Goal: Share content: Share content

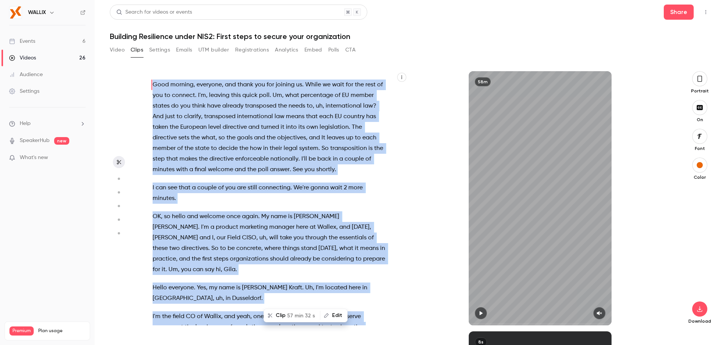
scroll to position [152, 0]
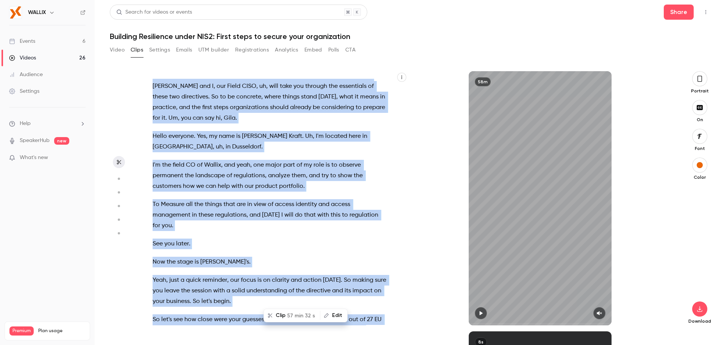
click at [312, 52] on button "Embed" at bounding box center [314, 50] width 18 height 12
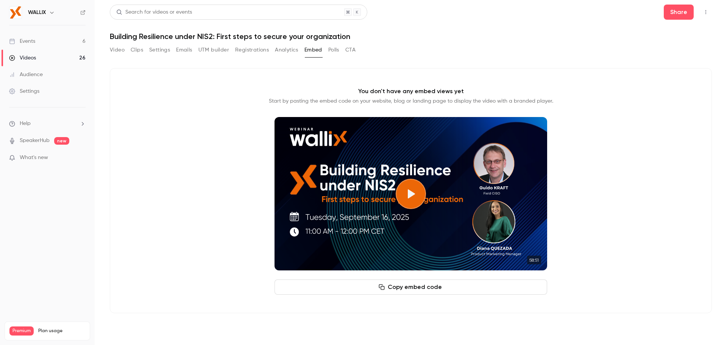
click at [336, 52] on button "Polls" at bounding box center [333, 50] width 11 height 12
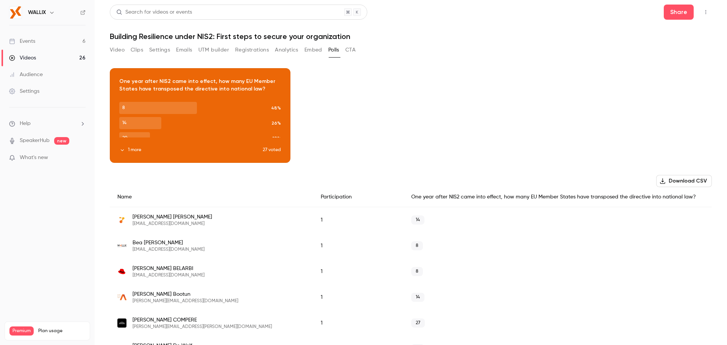
click at [175, 56] on div "Video Clips Settings Emails UTM builder Registrations Analytics Embed Polls CTA" at bounding box center [233, 51] width 246 height 15
click at [156, 55] on button "Settings" at bounding box center [159, 50] width 21 height 12
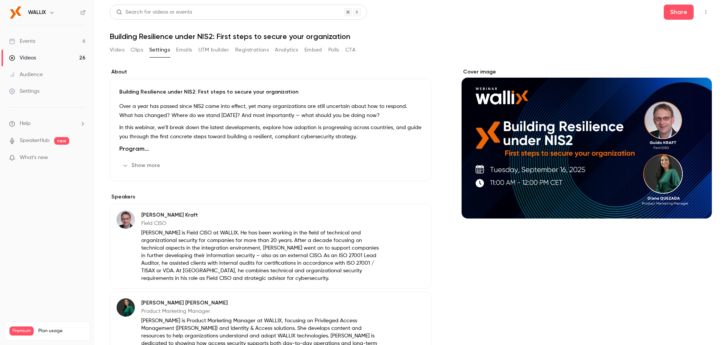
click at [136, 55] on button "Clips" at bounding box center [137, 50] width 12 height 12
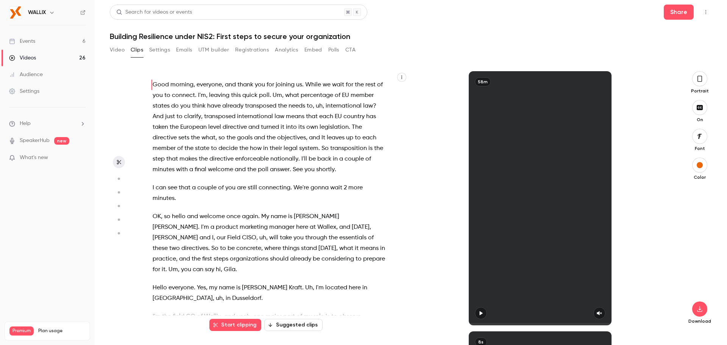
click at [121, 52] on button "Video" at bounding box center [117, 50] width 15 height 12
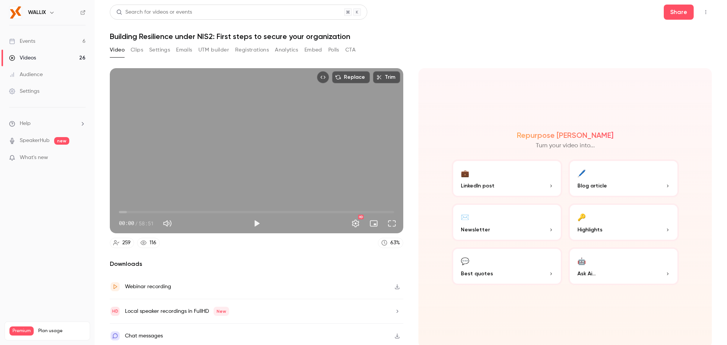
click at [30, 63] on link "Videos 26" at bounding box center [47, 58] width 95 height 17
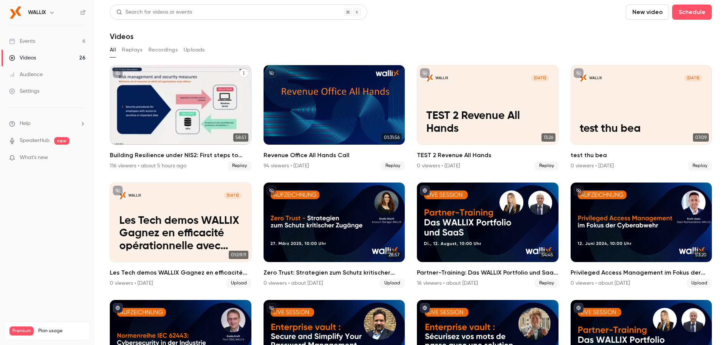
click at [230, 86] on div "Building Resilience under NIS2: First steps to secure your organization" at bounding box center [181, 105] width 142 height 80
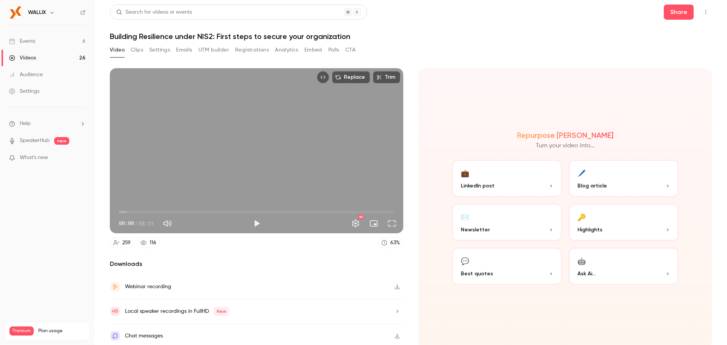
click at [180, 50] on button "Emails" at bounding box center [184, 50] width 16 height 12
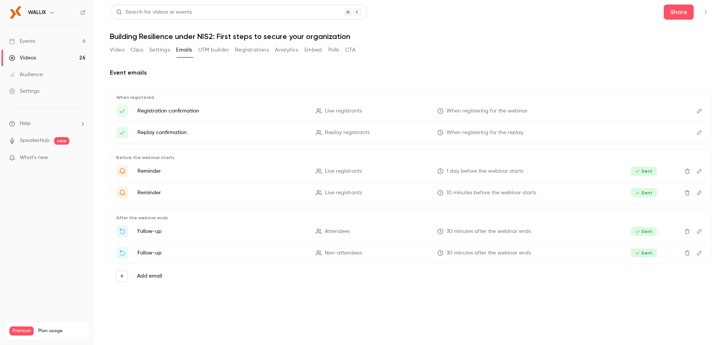
click at [161, 52] on button "Settings" at bounding box center [159, 50] width 21 height 12
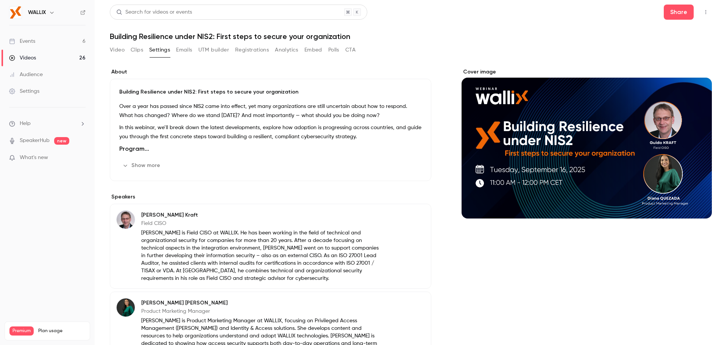
click at [136, 49] on button "Clips" at bounding box center [137, 50] width 12 height 12
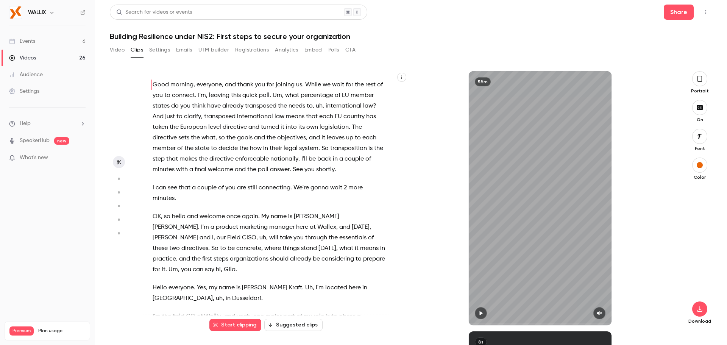
click at [261, 52] on button "Registrations" at bounding box center [252, 50] width 34 height 12
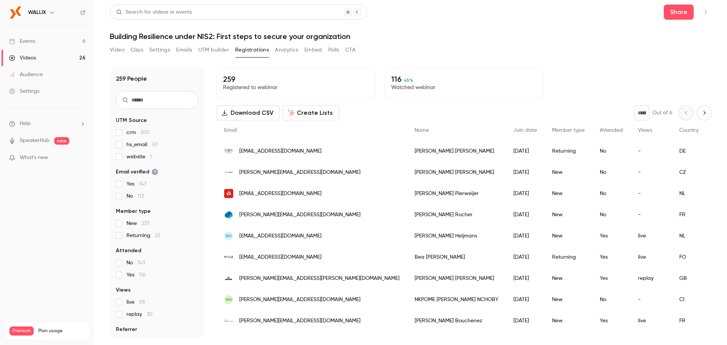
click at [315, 48] on button "Embed" at bounding box center [314, 50] width 18 height 12
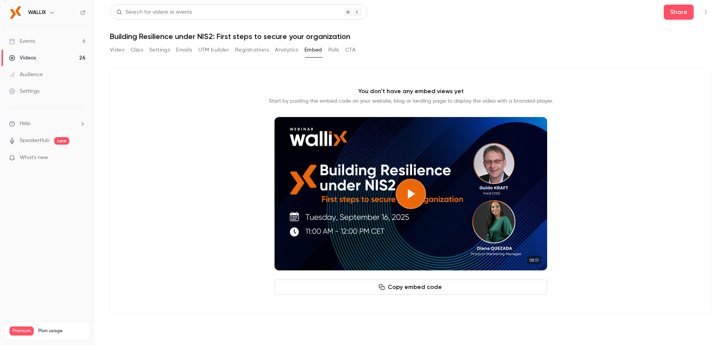
click at [335, 50] on button "Polls" at bounding box center [333, 50] width 11 height 12
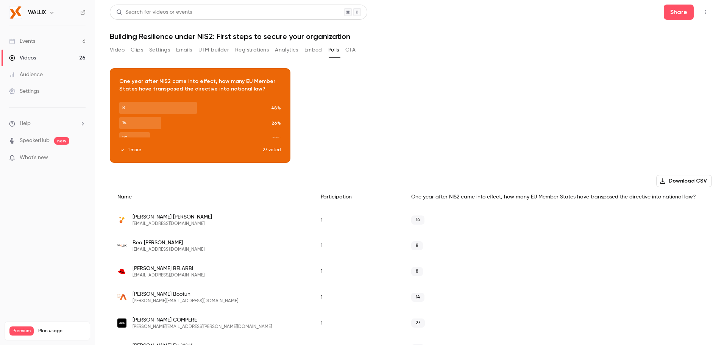
click at [347, 49] on button "CTA" at bounding box center [350, 50] width 10 height 12
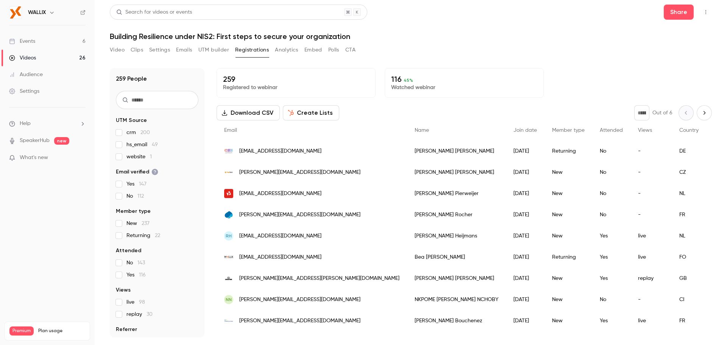
click at [35, 59] on div "Videos" at bounding box center [22, 58] width 27 height 8
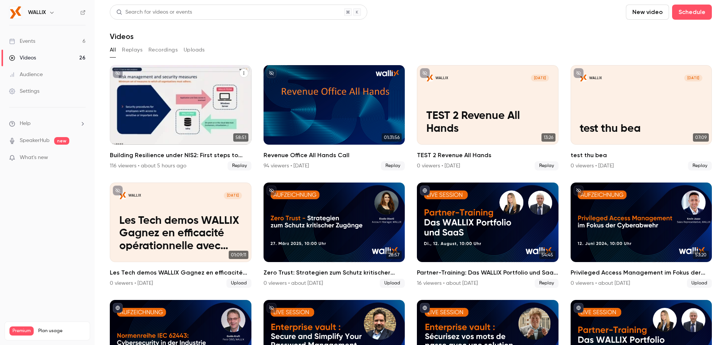
click at [242, 72] on icon "Building Resilience under NIS2: First steps to secure your organization" at bounding box center [244, 73] width 5 height 5
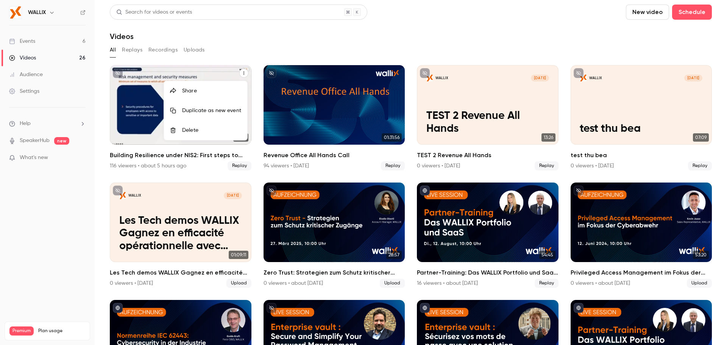
click at [214, 92] on div "Share" at bounding box center [211, 91] width 59 height 8
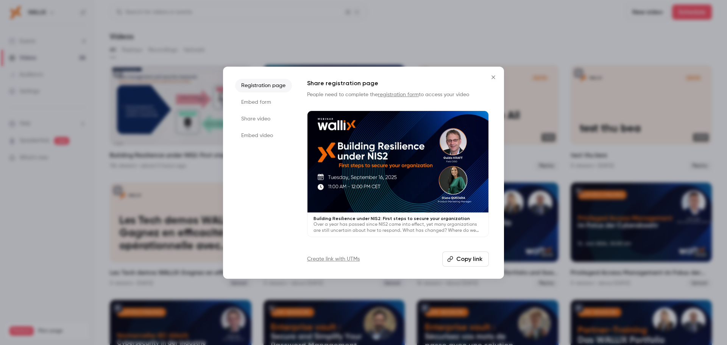
click at [272, 100] on li "Embed form" at bounding box center [263, 102] width 57 height 14
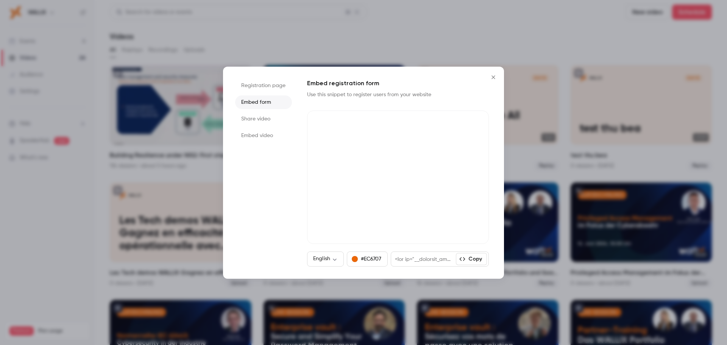
click at [260, 121] on li "Share video" at bounding box center [263, 119] width 57 height 14
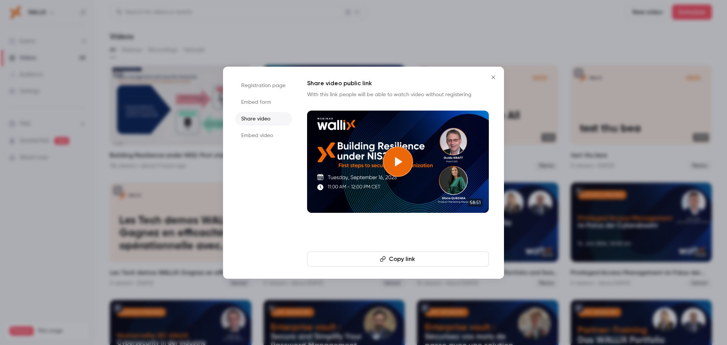
click at [366, 255] on button "Copy link" at bounding box center [398, 259] width 182 height 15
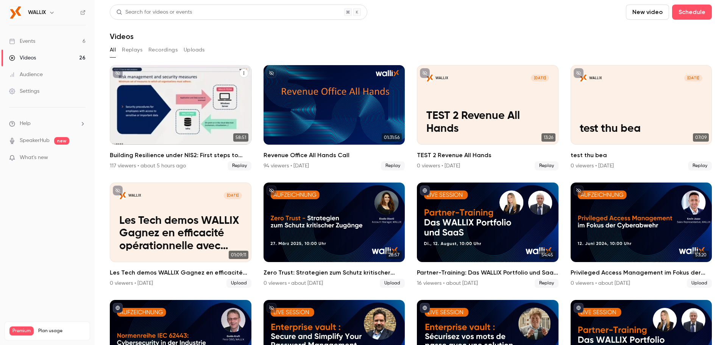
click at [245, 72] on button "Building Resilience under NIS2: First steps to secure your organization" at bounding box center [243, 73] width 9 height 9
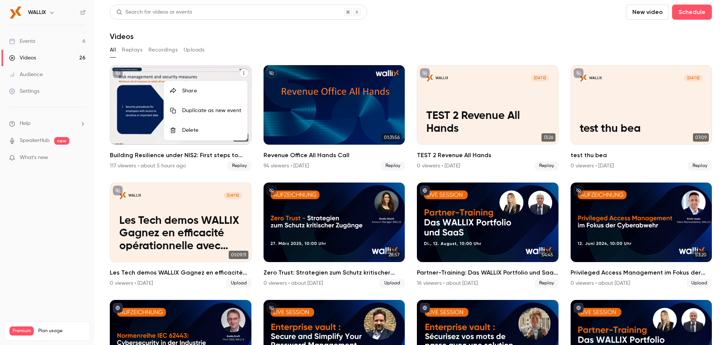
click at [220, 89] on div "Share" at bounding box center [211, 91] width 59 height 8
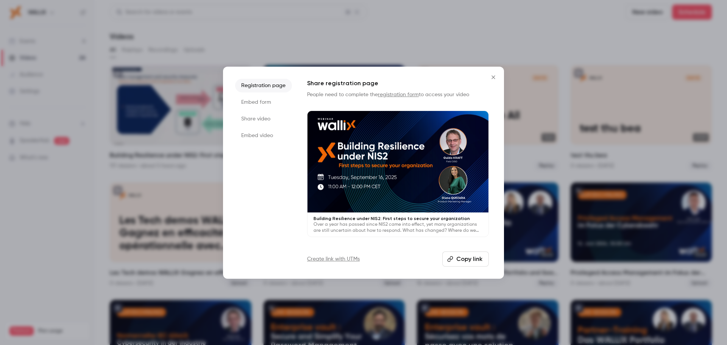
click at [266, 119] on li "Share video" at bounding box center [263, 119] width 57 height 14
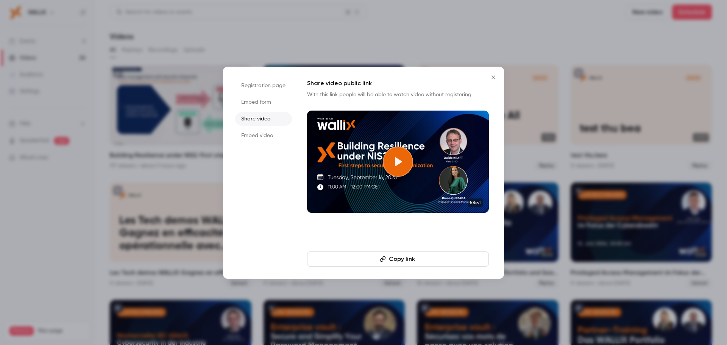
click at [390, 262] on button "Copy link" at bounding box center [398, 259] width 182 height 15
